Goal: Information Seeking & Learning: Learn about a topic

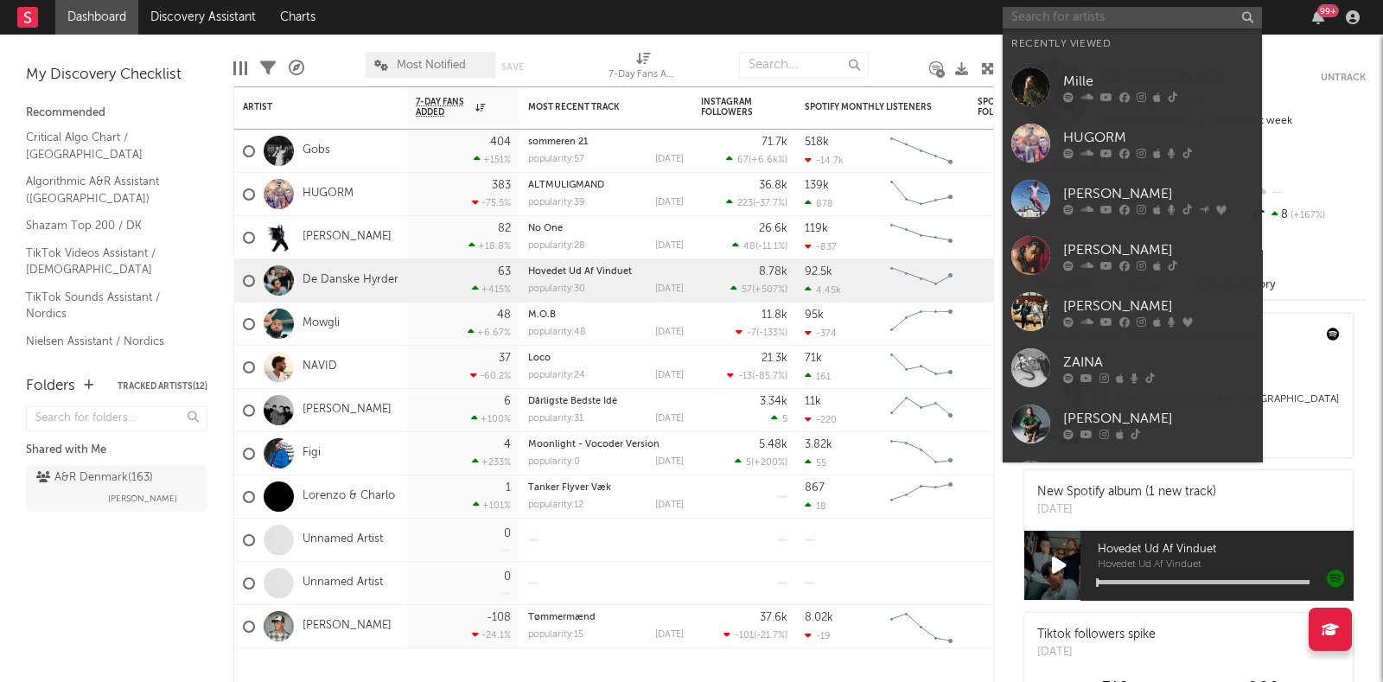
click at [1105, 25] on input "text" at bounding box center [1132, 18] width 259 height 22
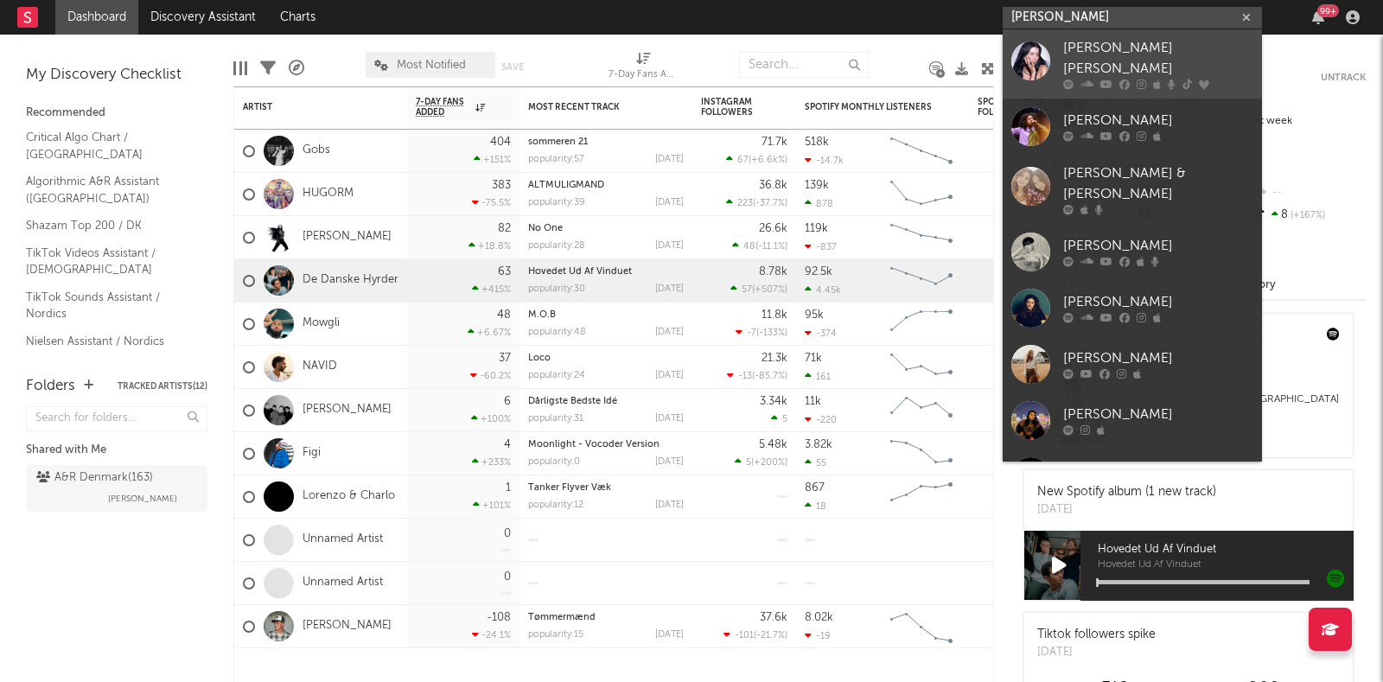
type input "[PERSON_NAME]"
click at [1098, 50] on div "[PERSON_NAME] [PERSON_NAME]" at bounding box center [1158, 58] width 190 height 41
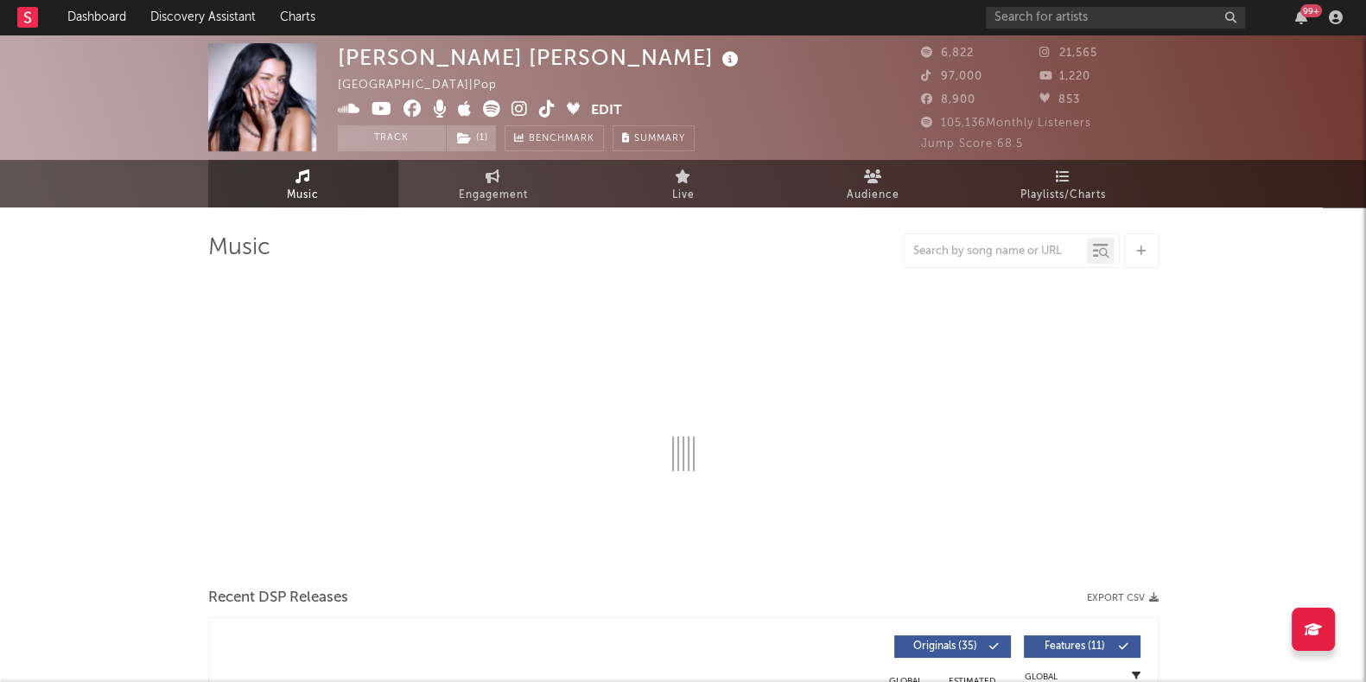
select select "6m"
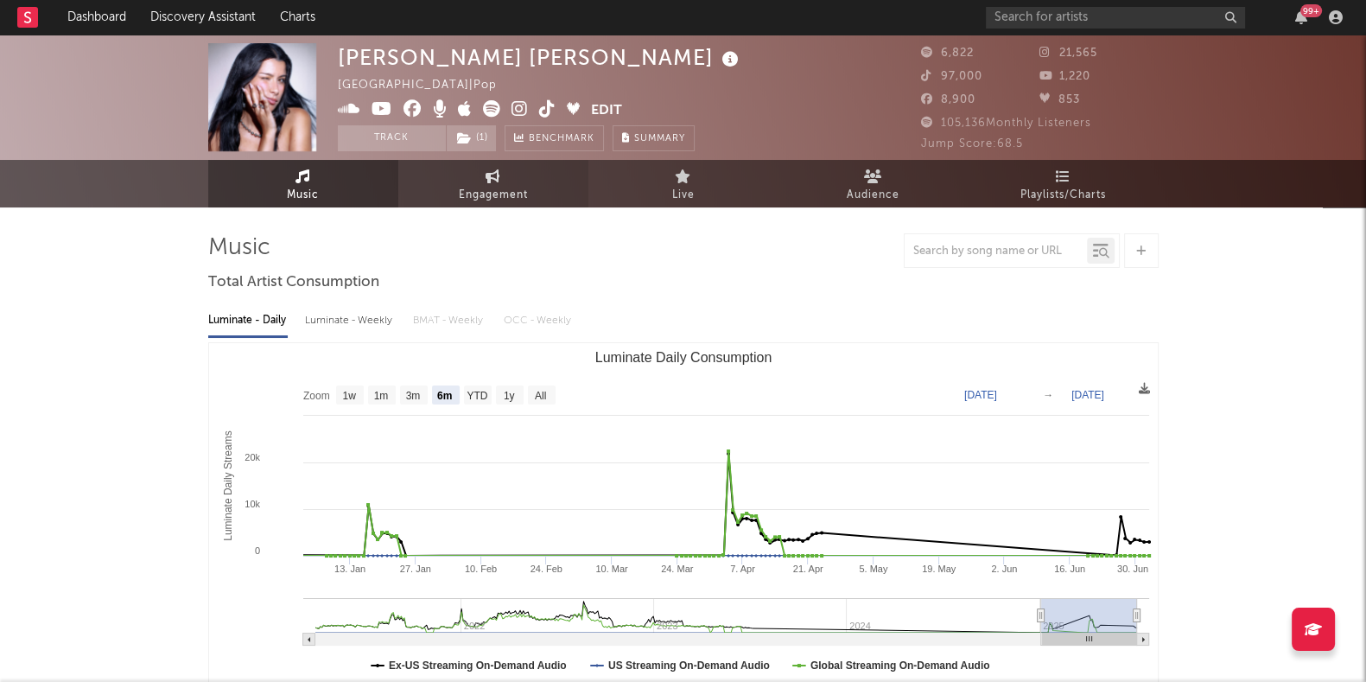
click at [475, 181] on link "Engagement" at bounding box center [493, 184] width 190 height 48
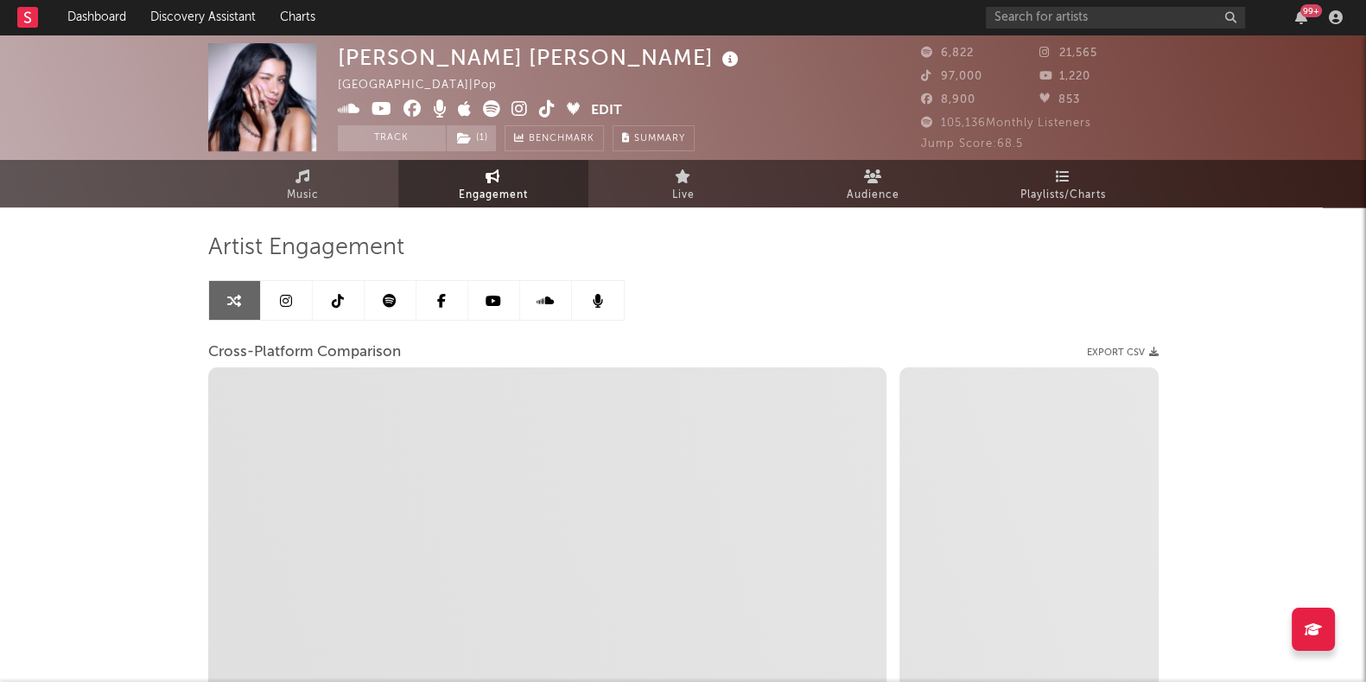
select select "1w"
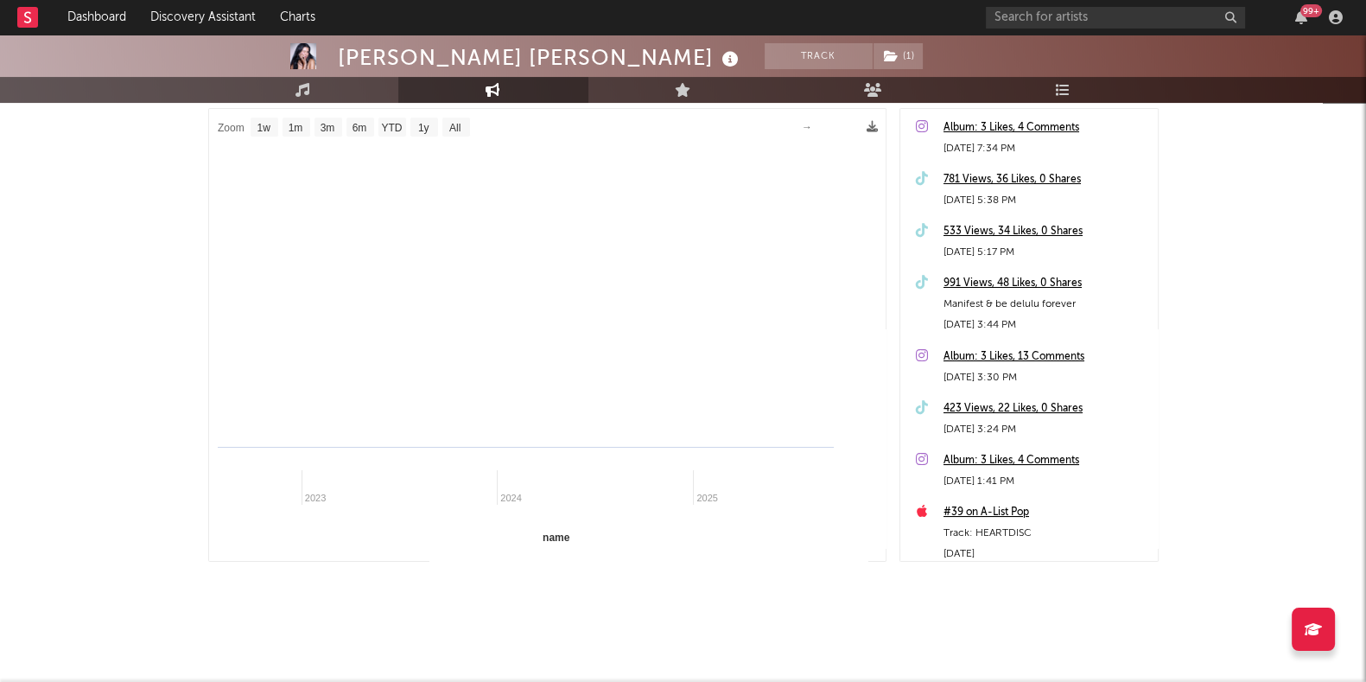
select select "1m"
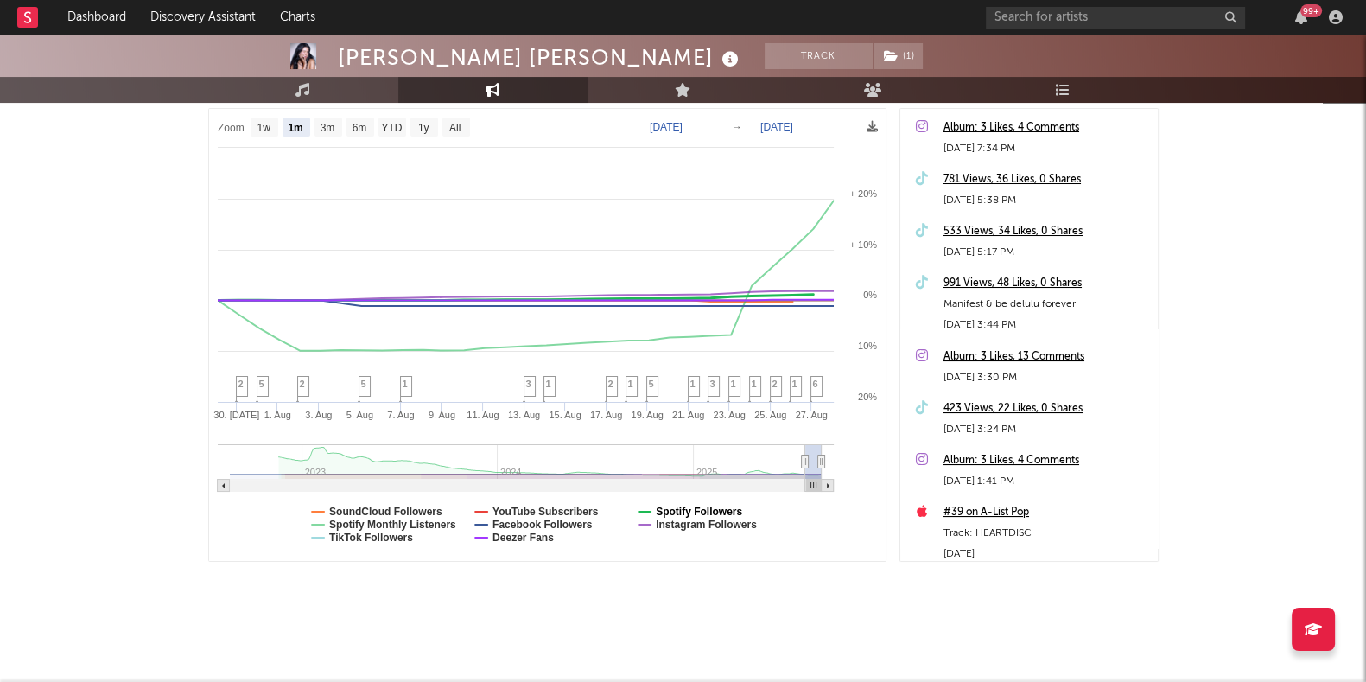
click at [676, 508] on text "Spotify Followers" at bounding box center [699, 512] width 86 height 12
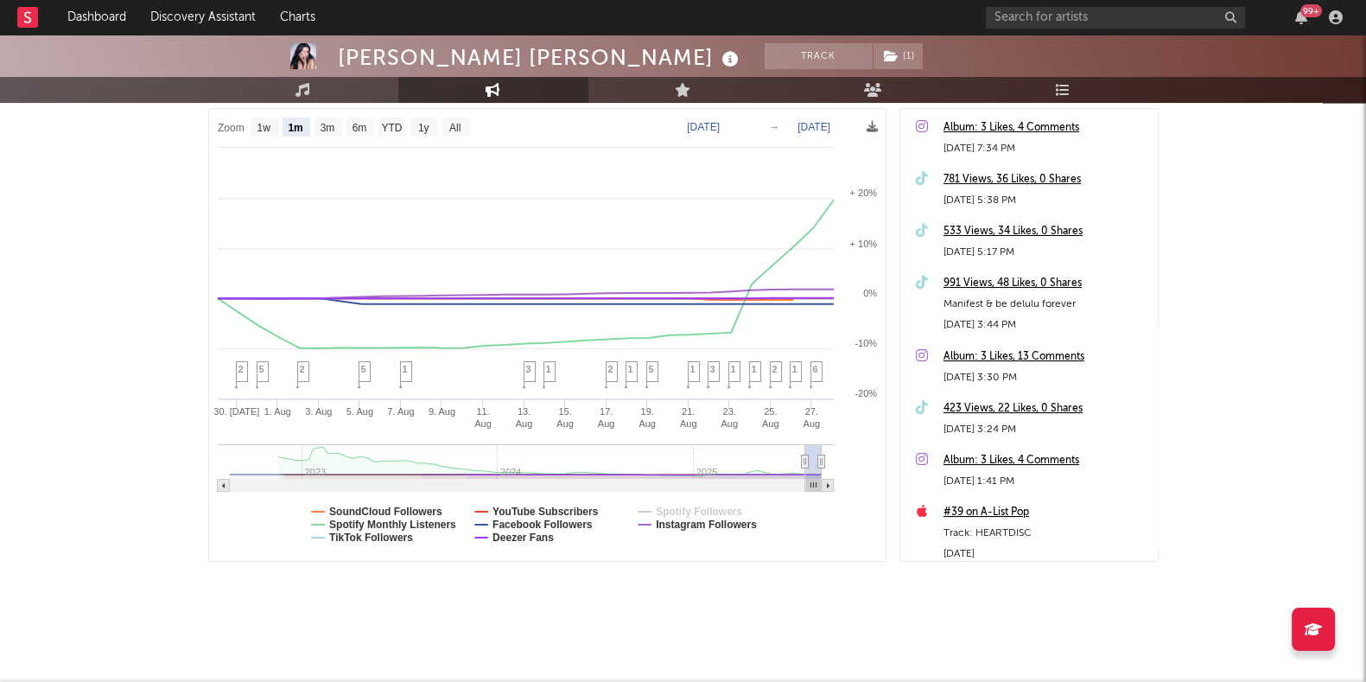
select select "1m"
click at [401, 525] on text "Spotify Monthly Listeners" at bounding box center [392, 525] width 127 height 12
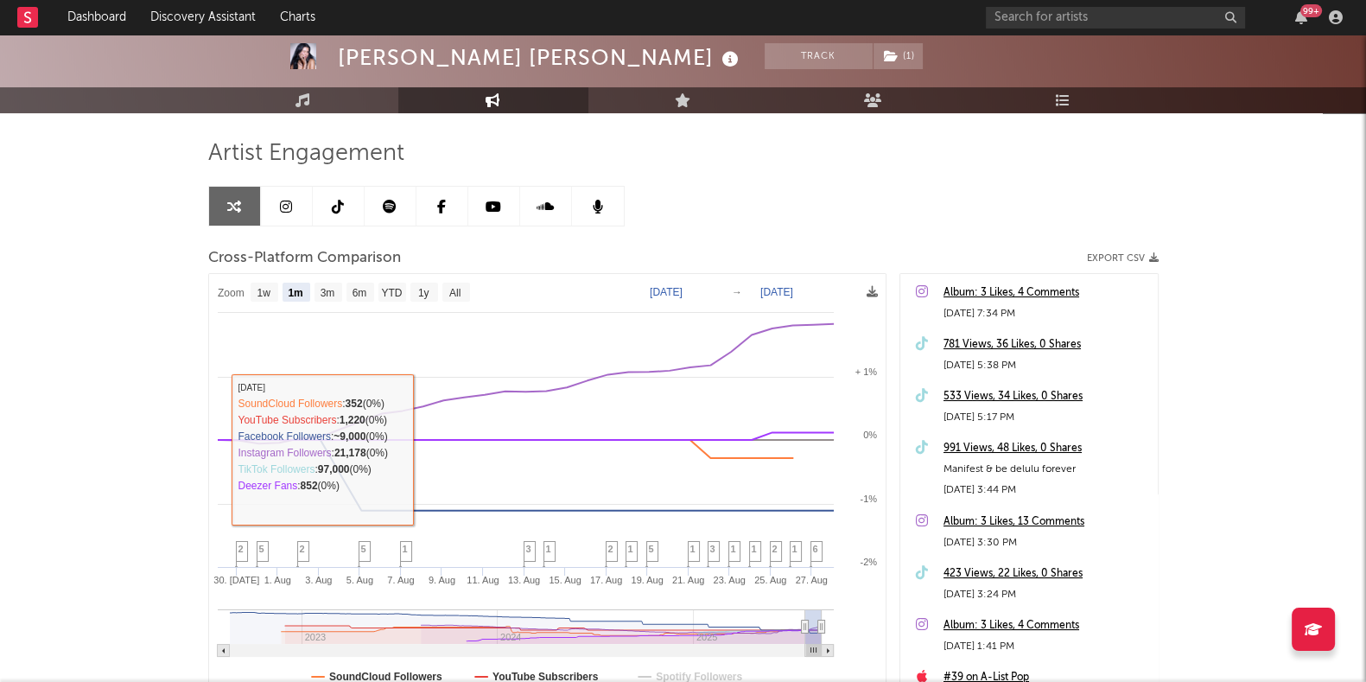
scroll to position [0, 0]
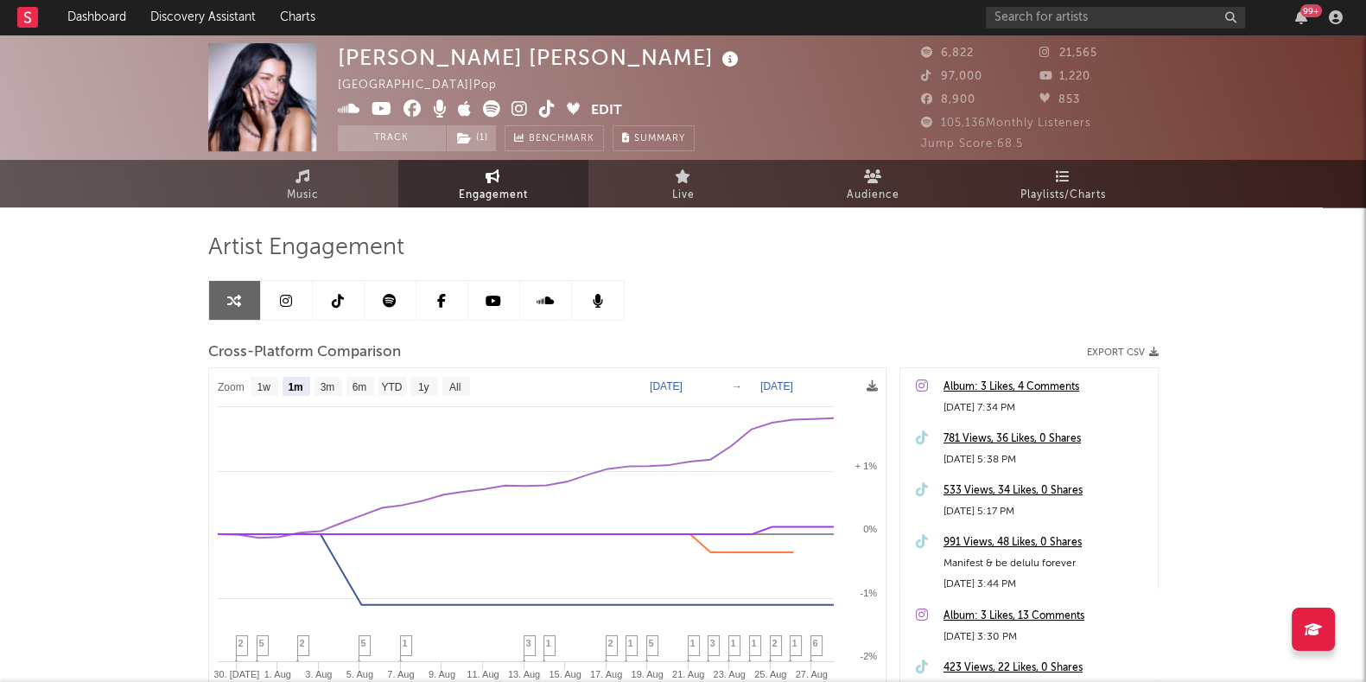
click at [328, 398] on rect at bounding box center [547, 594] width 677 height 452
click at [328, 394] on rect at bounding box center [329, 386] width 28 height 19
select select "3m"
type input "[DATE]"
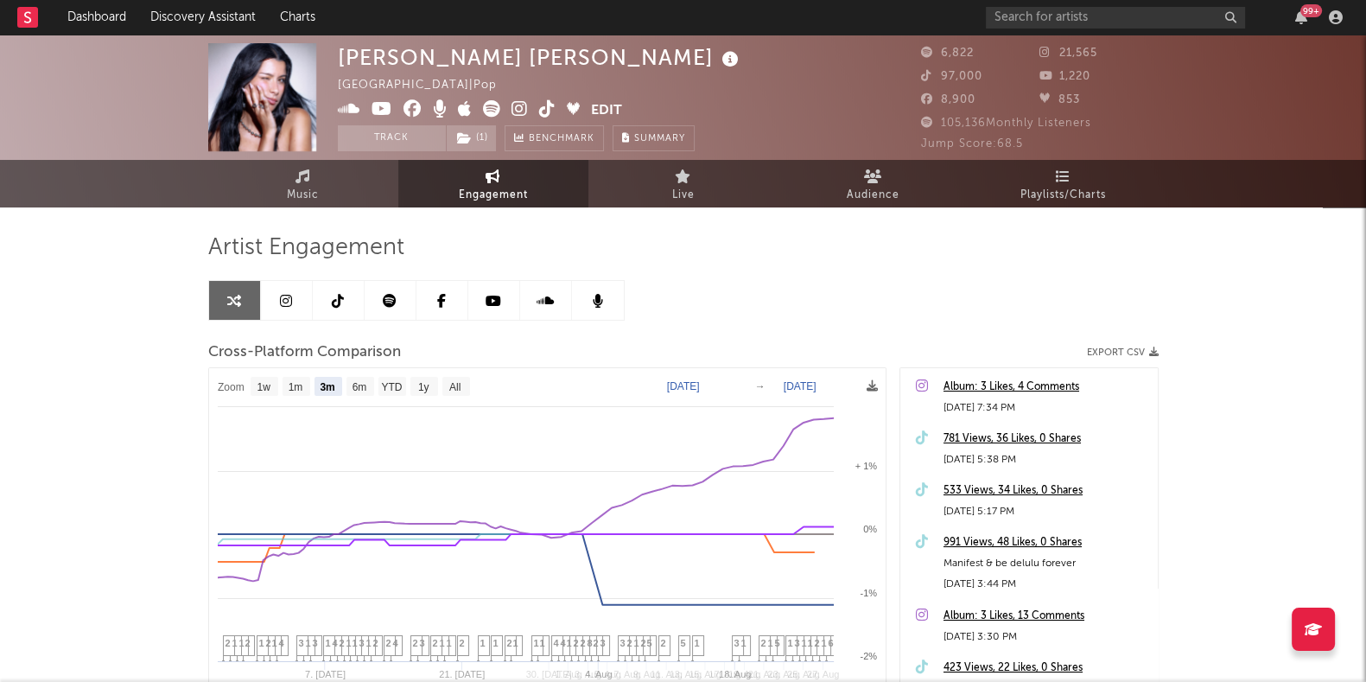
select select "3m"
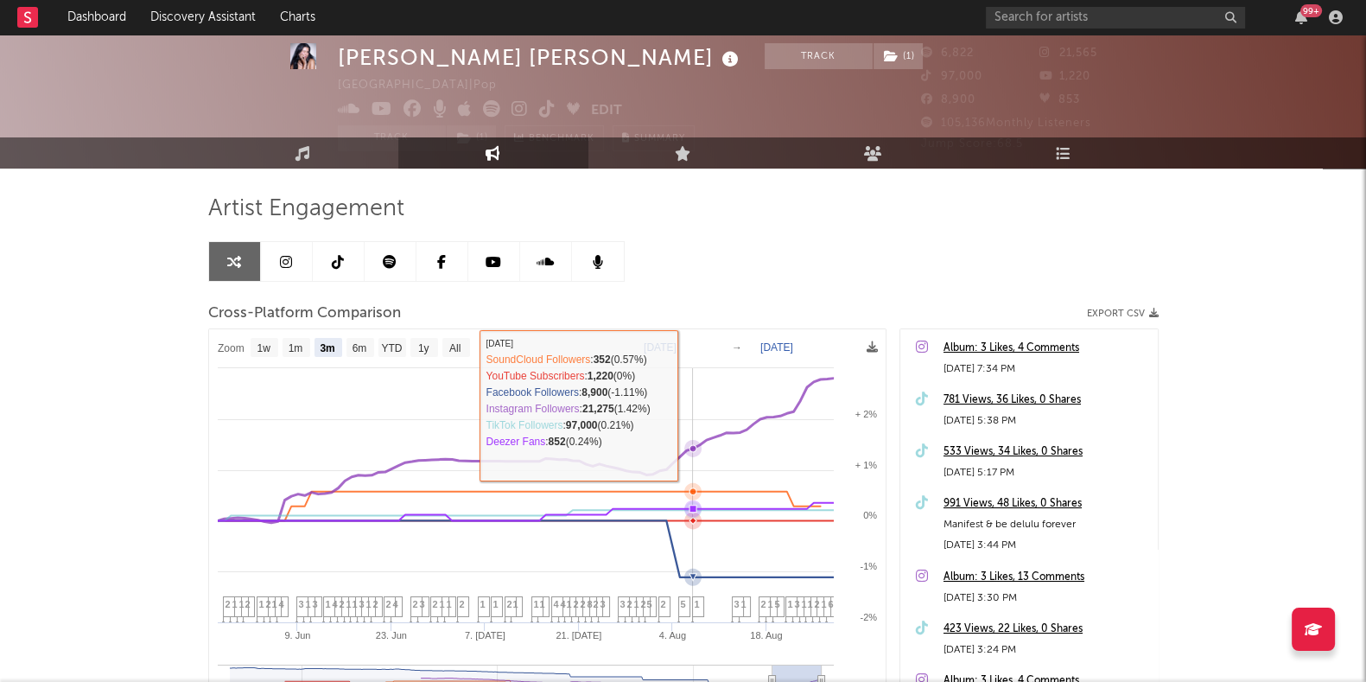
scroll to position [259, 0]
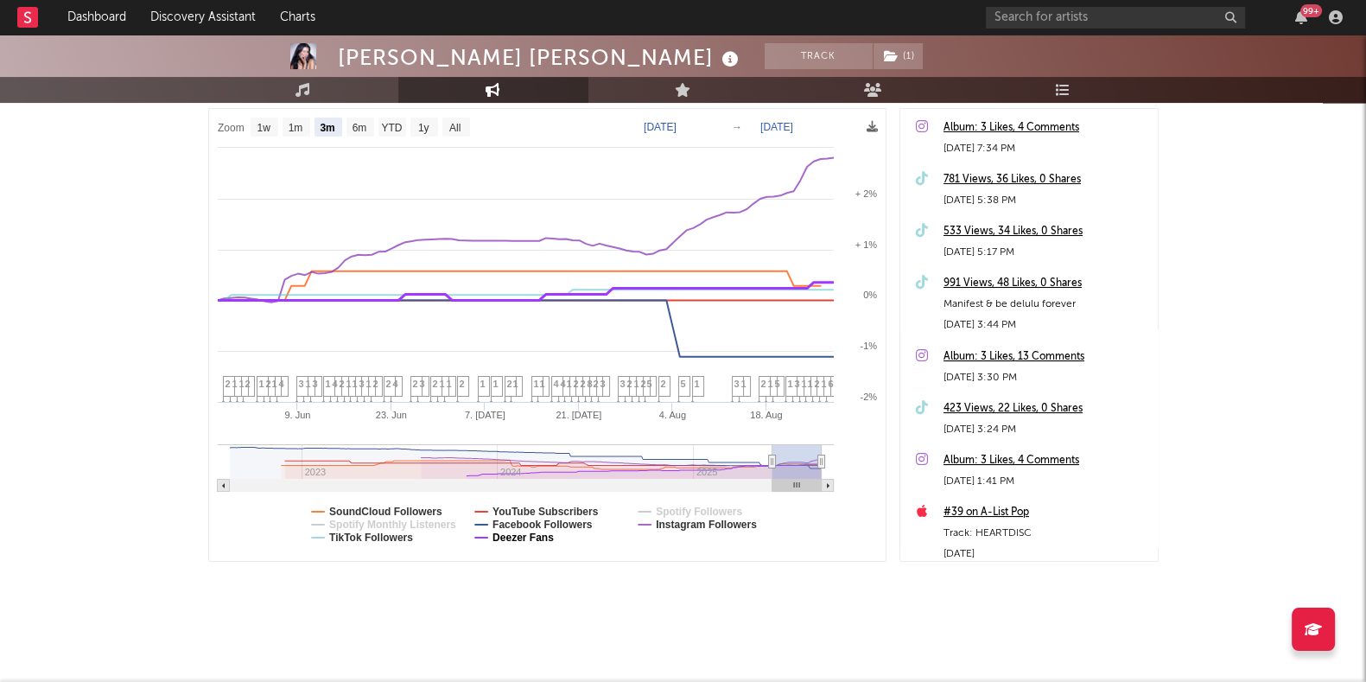
click at [536, 540] on text "Deezer Fans" at bounding box center [523, 538] width 61 height 12
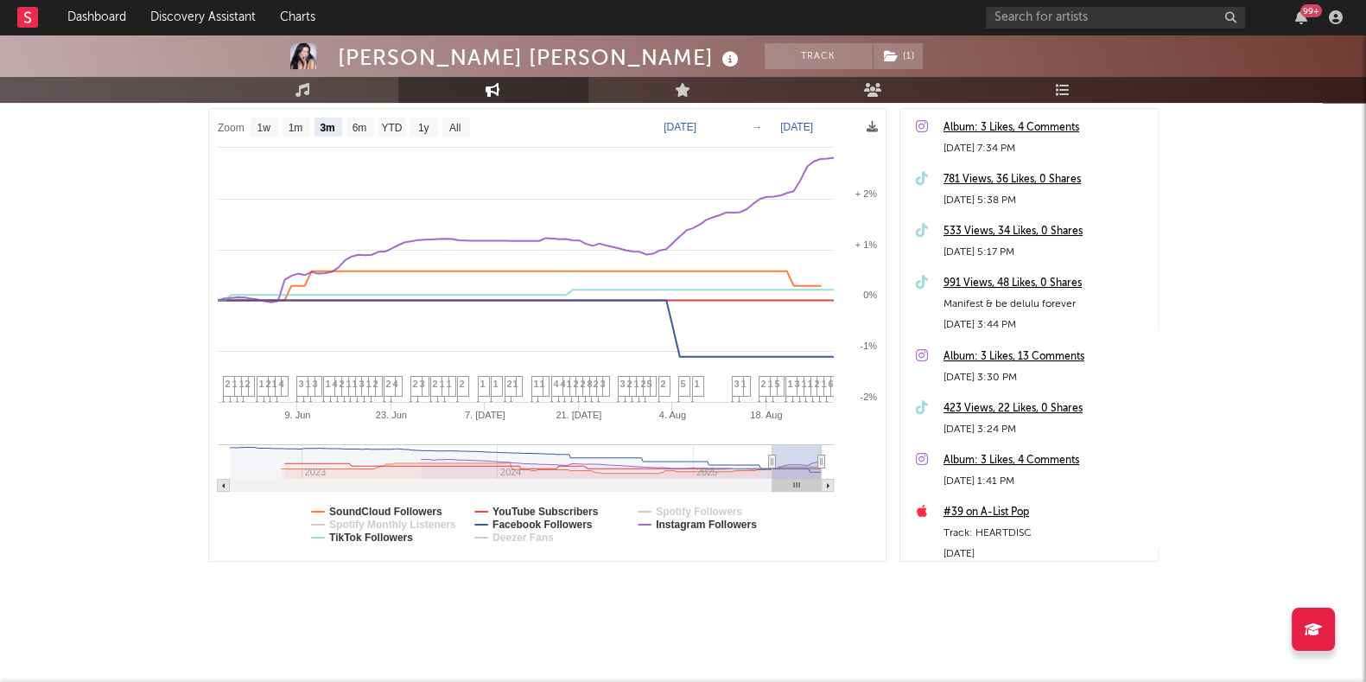
select select "3m"
click at [560, 525] on text "Facebook Followers" at bounding box center [543, 525] width 100 height 12
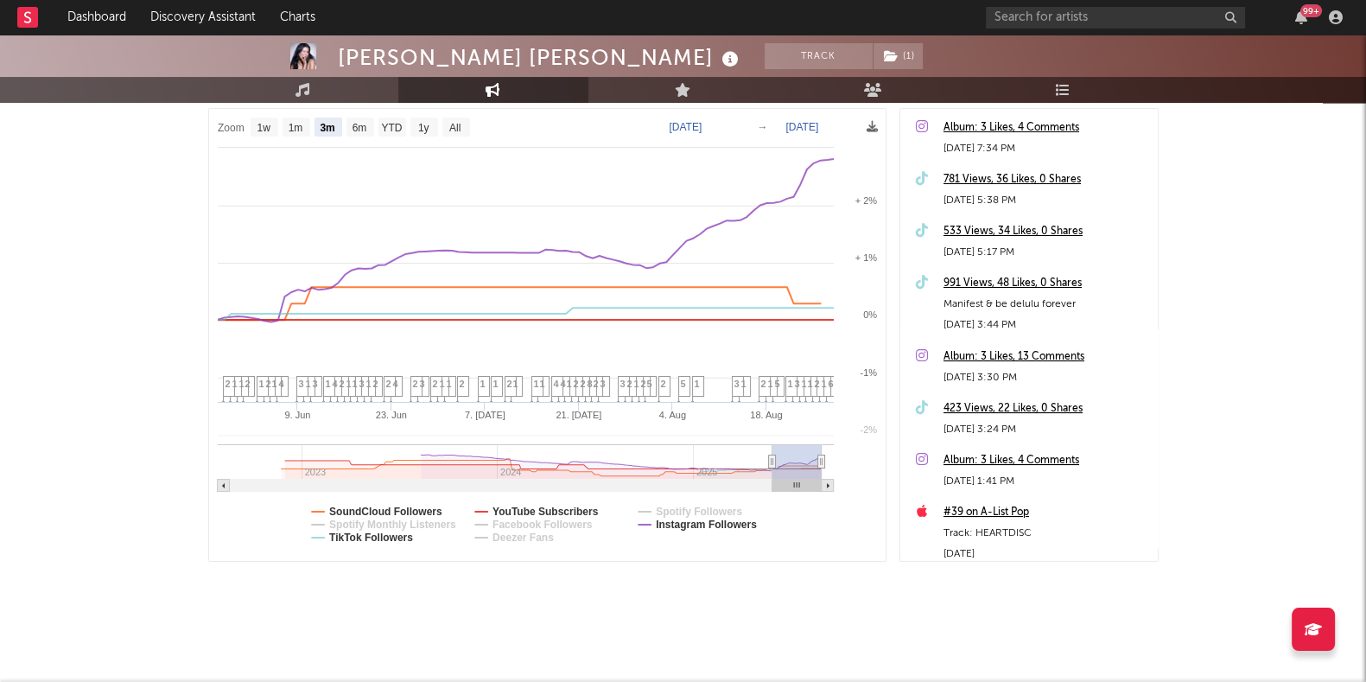
select select "3m"
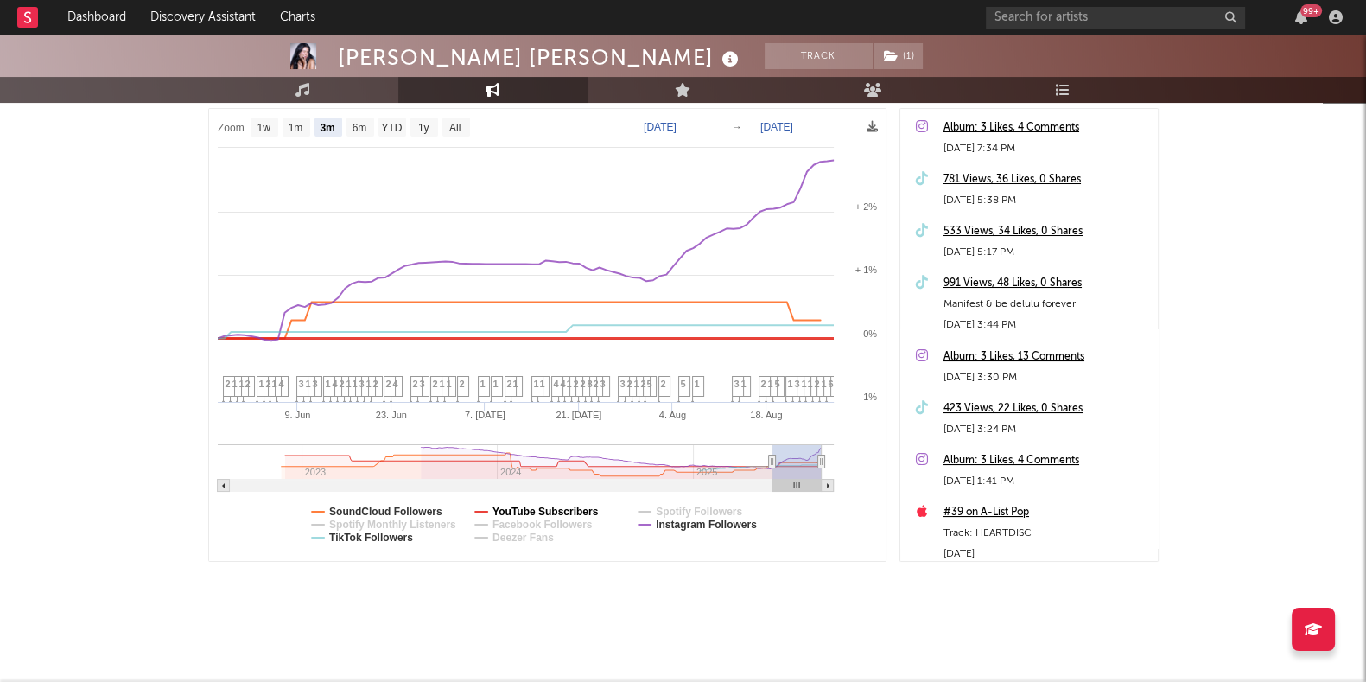
click at [547, 509] on text "YouTube Subscribers" at bounding box center [546, 512] width 106 height 12
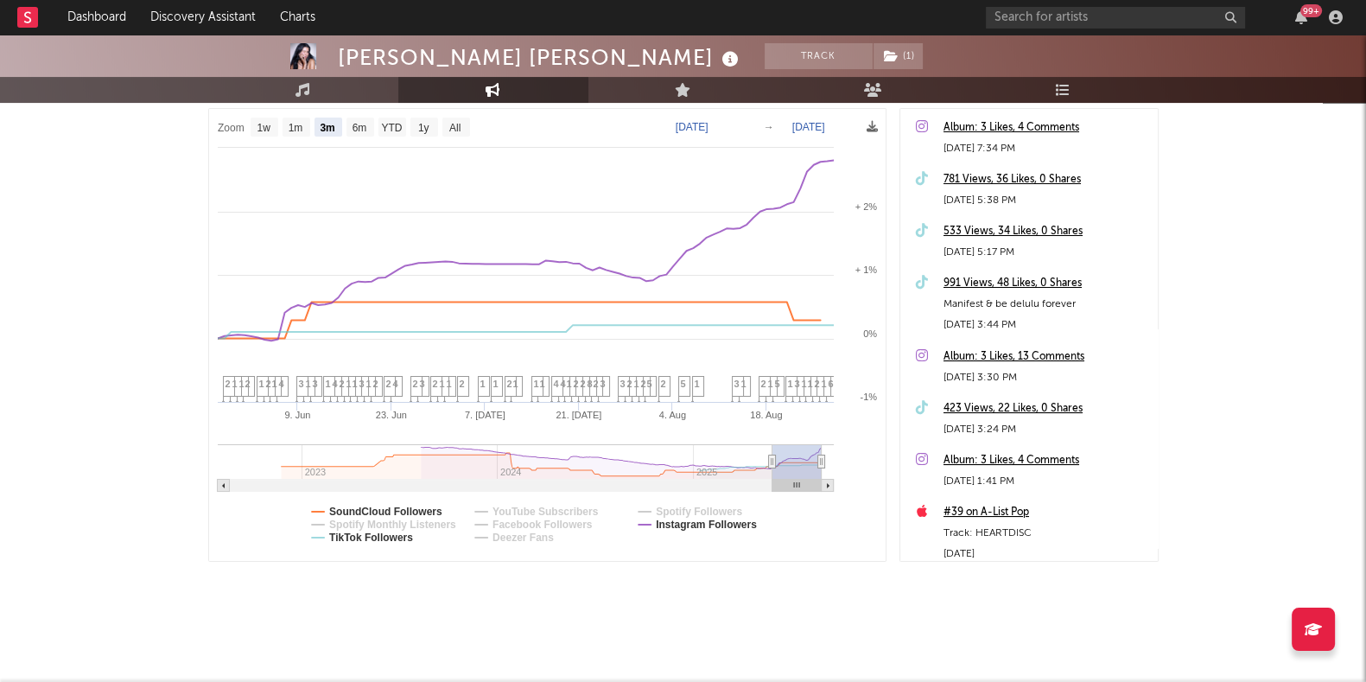
select select "3m"
